Goal: Information Seeking & Learning: Check status

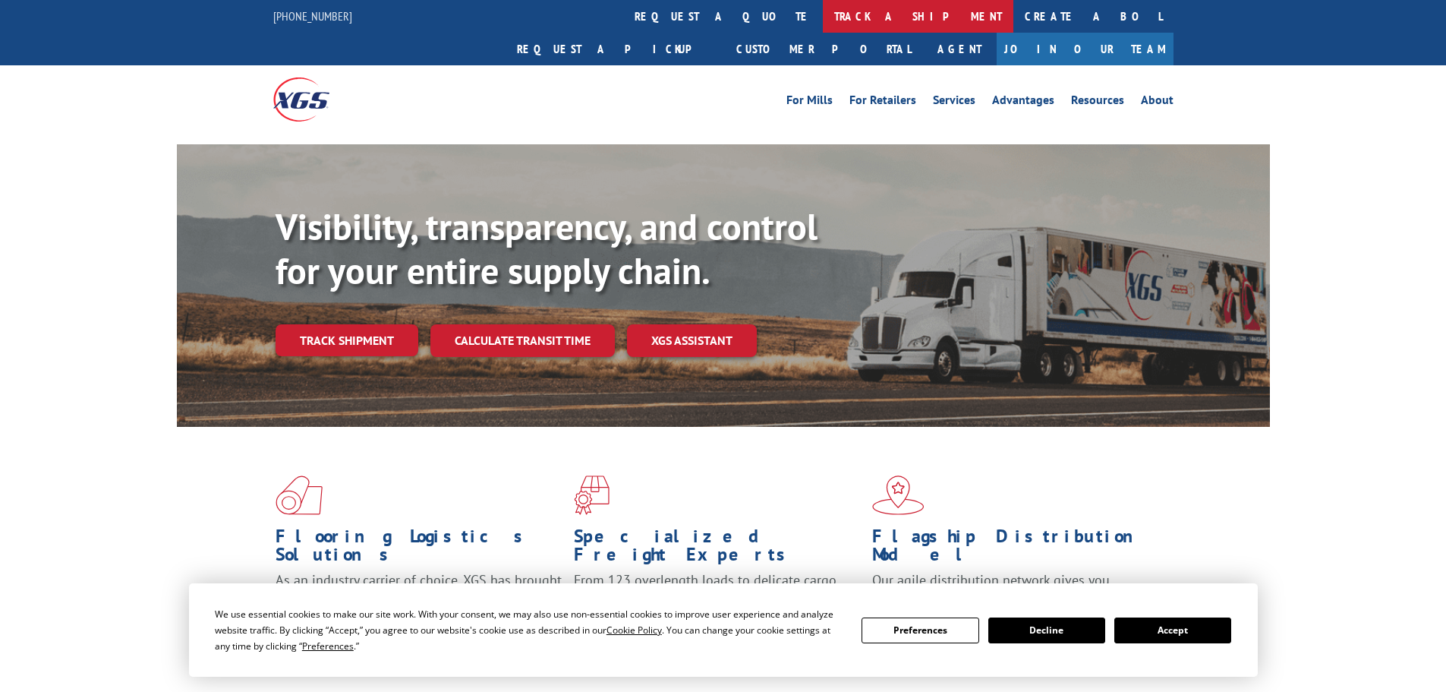
click at [823, 7] on link "track a shipment" at bounding box center [918, 16] width 191 height 33
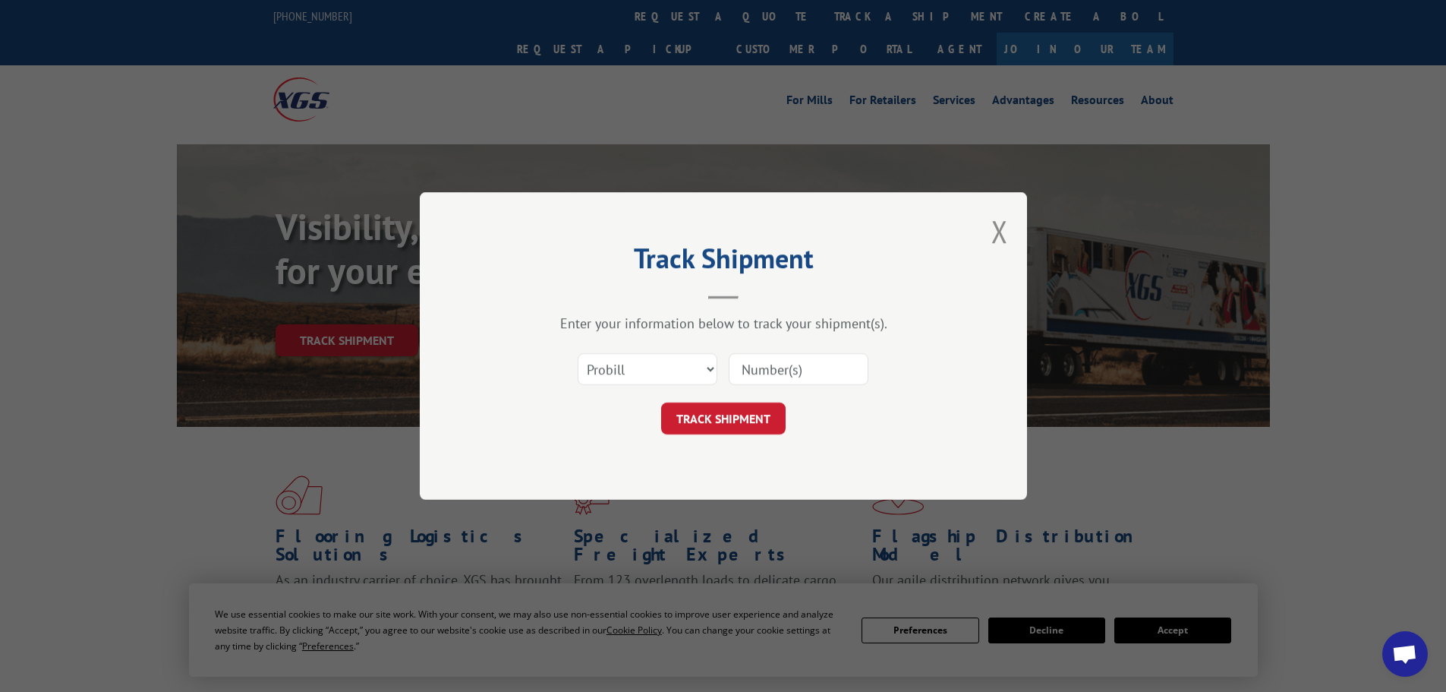
click at [664, 387] on div "Select category... Probill BOL PO" at bounding box center [724, 369] width 456 height 50
click at [614, 368] on select "Select category... Probill BOL PO" at bounding box center [648, 369] width 140 height 32
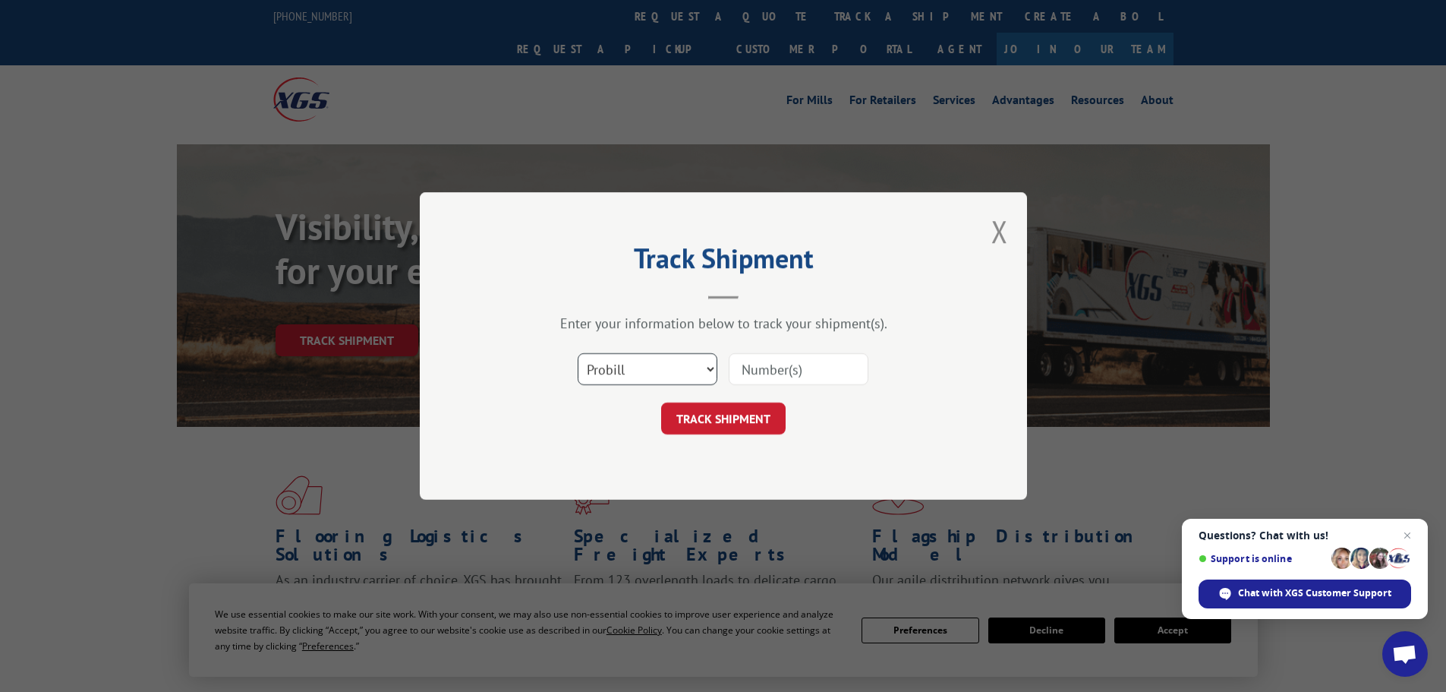
select select "bol"
click at [578, 353] on select "Select category... Probill BOL PO" at bounding box center [648, 369] width 140 height 32
click at [740, 367] on input at bounding box center [799, 369] width 140 height 32
click at [743, 371] on input at bounding box center [799, 369] width 140 height 32
paste input "5247792"
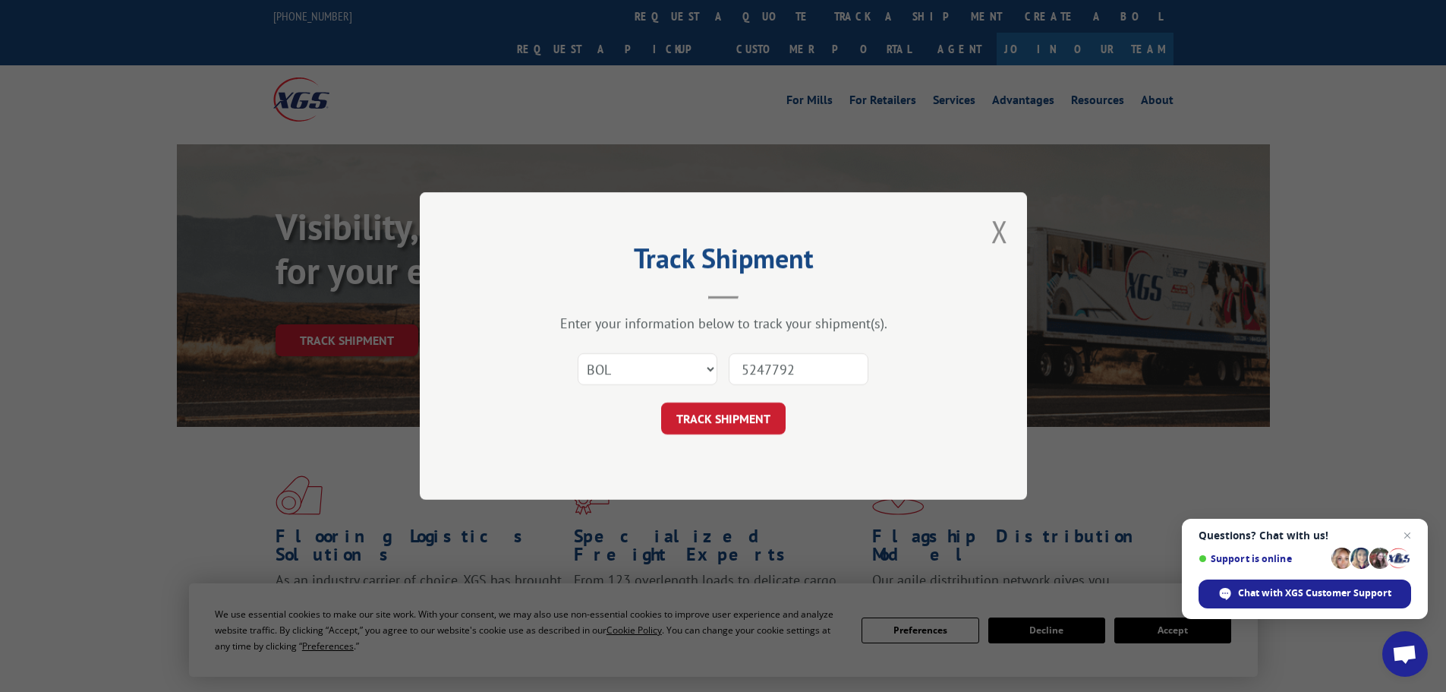
type input "5247792"
click at [713, 421] on button "TRACK SHIPMENT" at bounding box center [723, 418] width 125 height 32
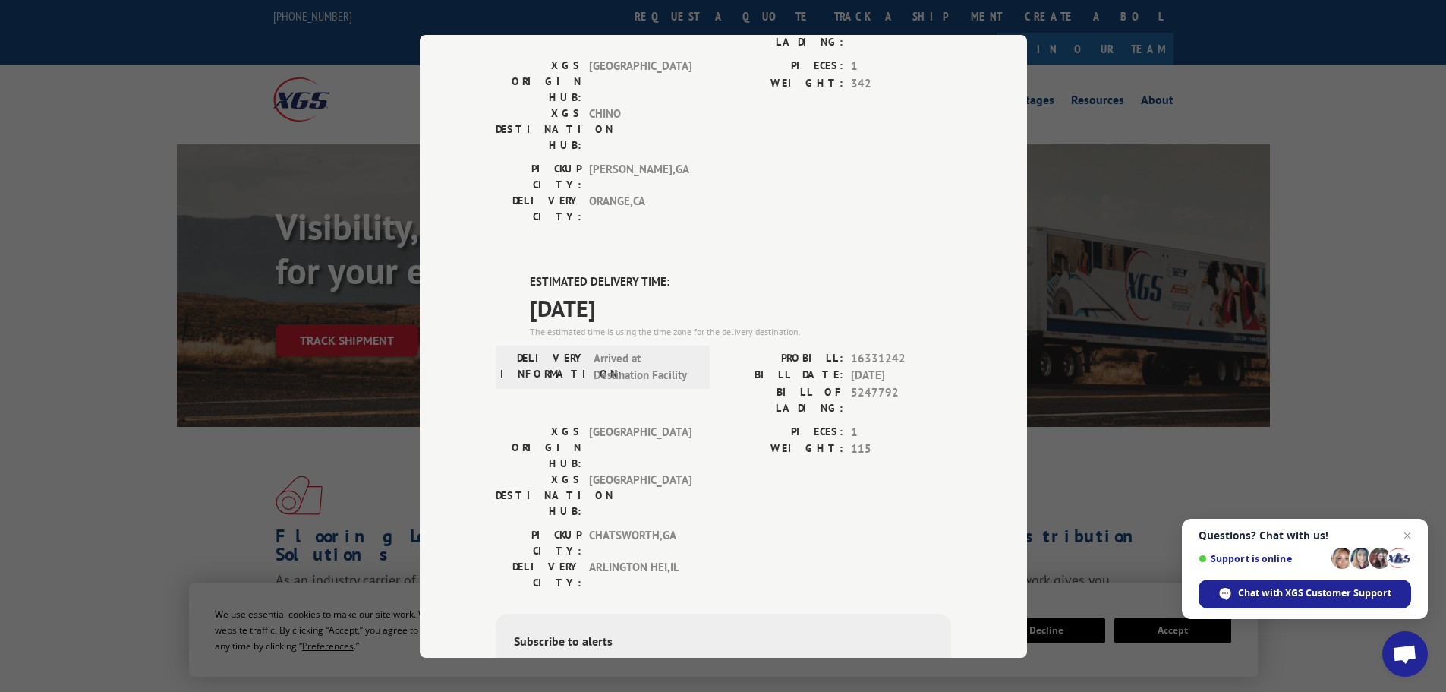
scroll to position [222, 0]
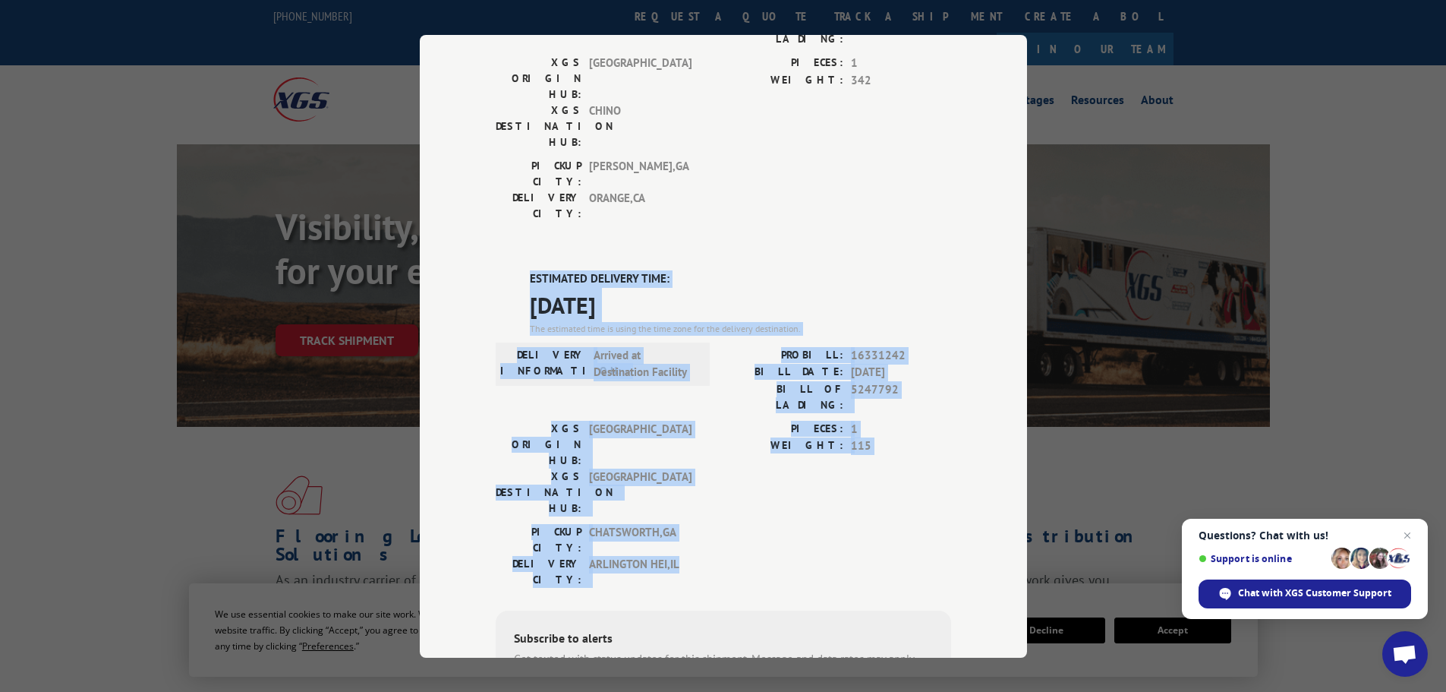
drag, startPoint x: 525, startPoint y: 191, endPoint x: 697, endPoint y: 395, distance: 266.7
click at [697, 395] on div "ESTIMATED DELIVERY TIME: [DATE] The estimated time is using the time zone for t…" at bounding box center [724, 543] width 456 height 546
copy div "ESTIMATED DELIVERY TIME: [DATE] The estimated time is using the time zone for t…"
